Goal: Information Seeking & Learning: Learn about a topic

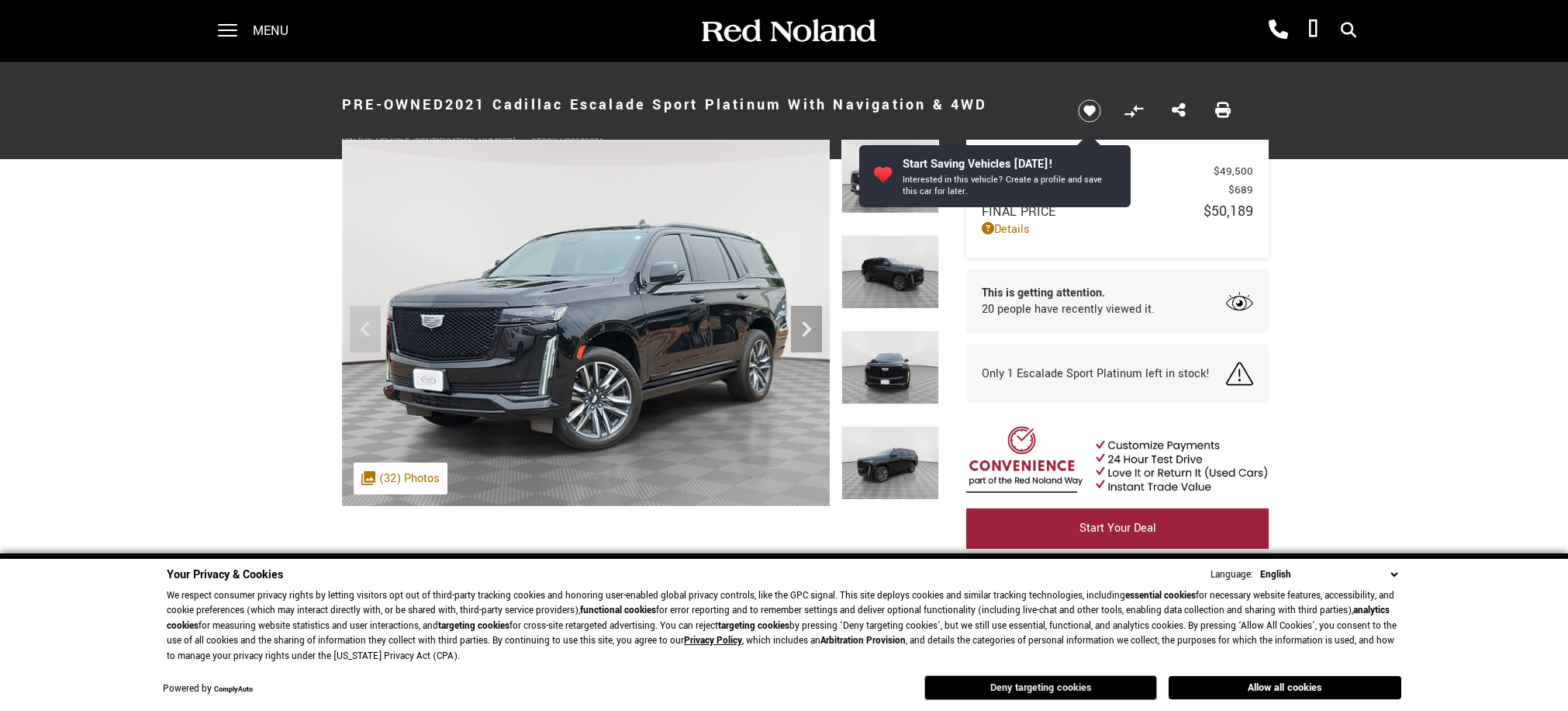
click at [1090, 680] on button "Deny targeting cookies" at bounding box center [1040, 687] width 233 height 24
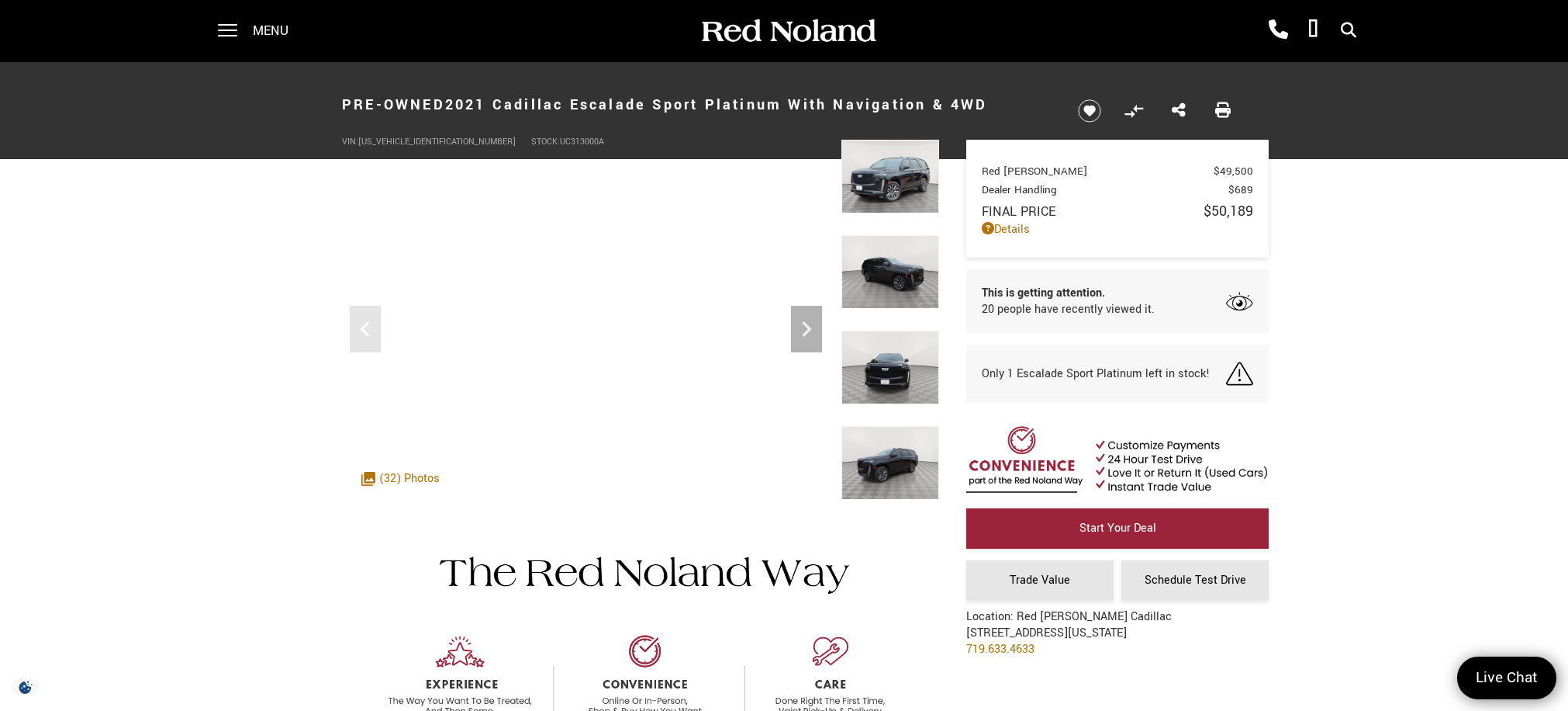
click at [879, 177] on img at bounding box center [890, 176] width 98 height 73
click at [905, 159] on img at bounding box center [890, 176] width 98 height 73
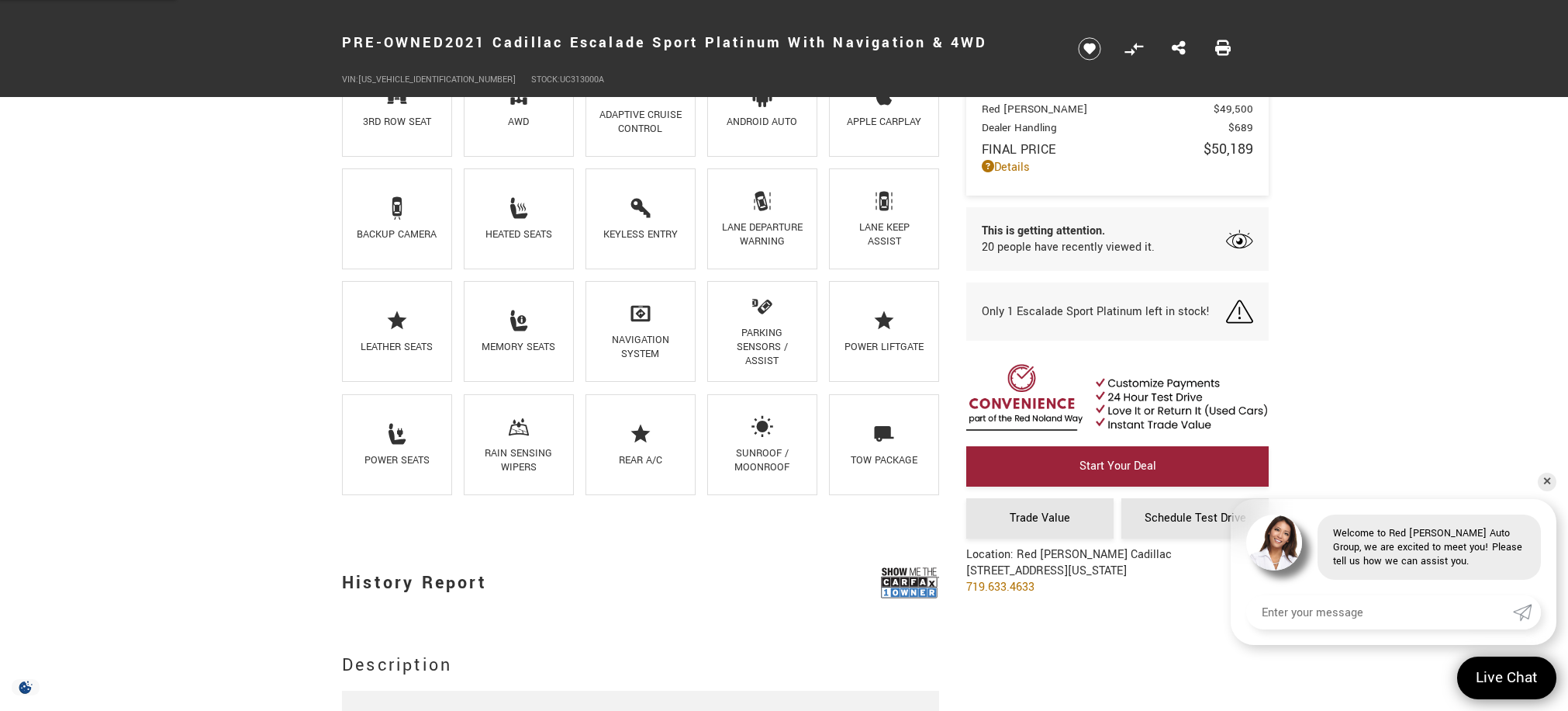
scroll to position [1241, 0]
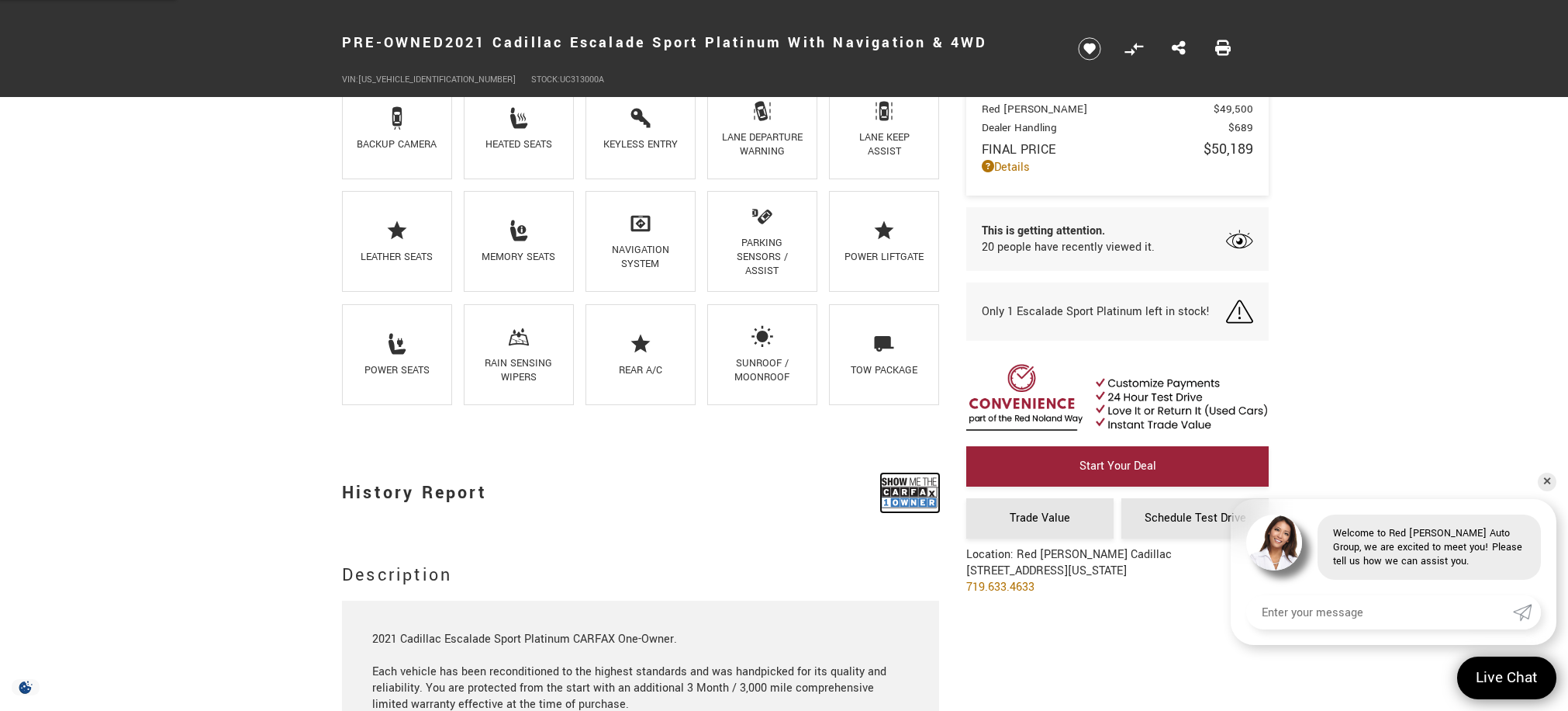
click at [925, 496] on img at bounding box center [910, 492] width 58 height 39
